Goal: Navigation & Orientation: Find specific page/section

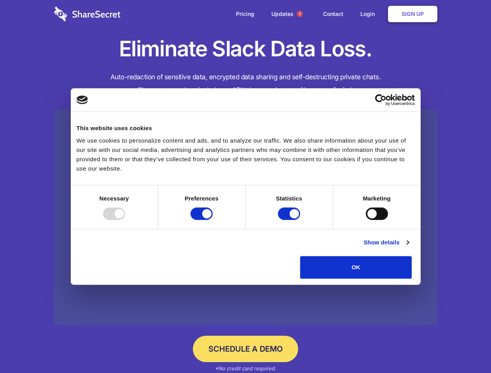
click at [125, 220] on div at bounding box center [114, 214] width 22 height 12
click at [213, 220] on input "Preferences" at bounding box center [201, 214] width 22 height 12
checkbox input "false"
click at [290, 220] on input "Statistics" at bounding box center [289, 214] width 22 height 12
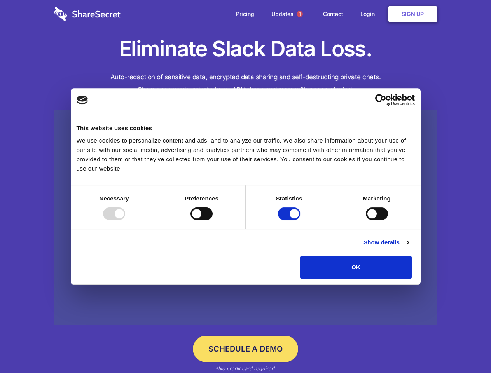
checkbox input "false"
click at [366, 220] on input "Marketing" at bounding box center [377, 214] width 22 height 12
checkbox input "true"
click at [408, 247] on link "Show details" at bounding box center [385, 242] width 45 height 9
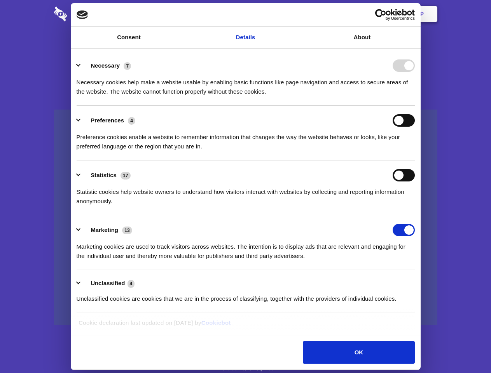
click at [415, 106] on li "Necessary 7 Necessary cookies help make a website usable by enabling basic func…" at bounding box center [246, 78] width 338 height 55
click at [299, 14] on span "1" at bounding box center [299, 14] width 6 height 6
